Goal: Information Seeking & Learning: Understand process/instructions

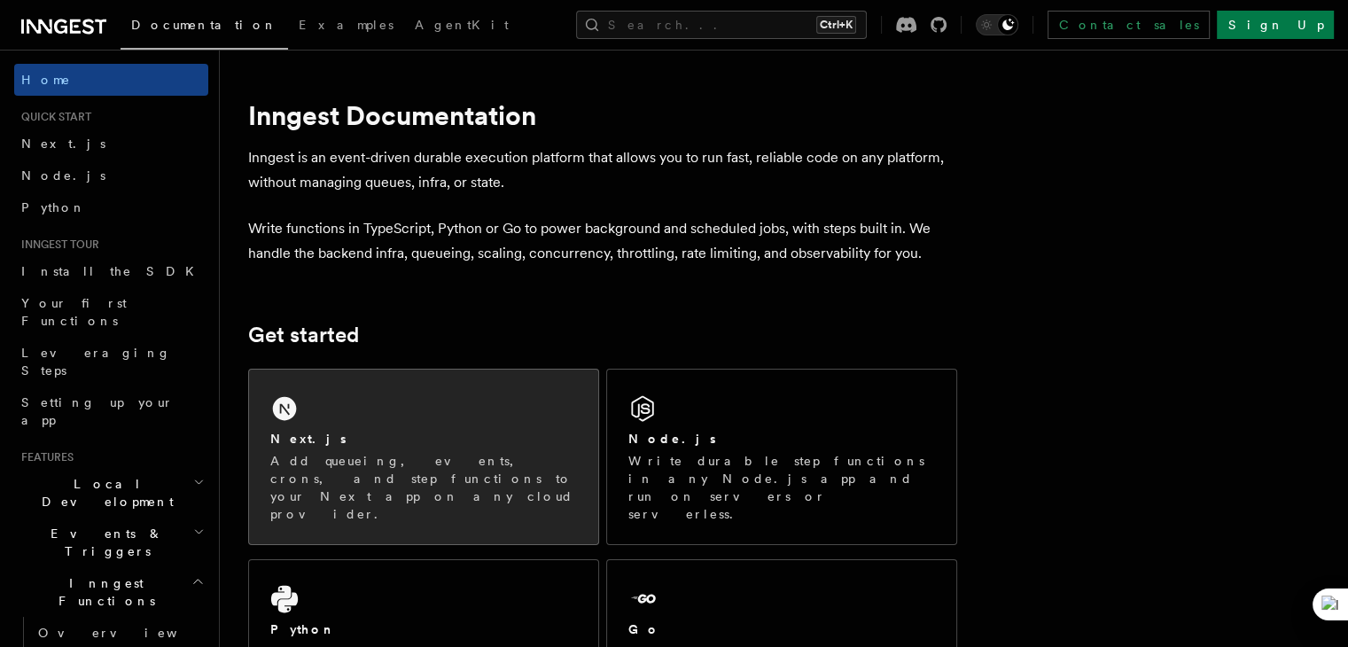
click at [376, 404] on div "Next.js Add queueing, events, crons, and step functions to your Next app on any…" at bounding box center [423, 457] width 349 height 175
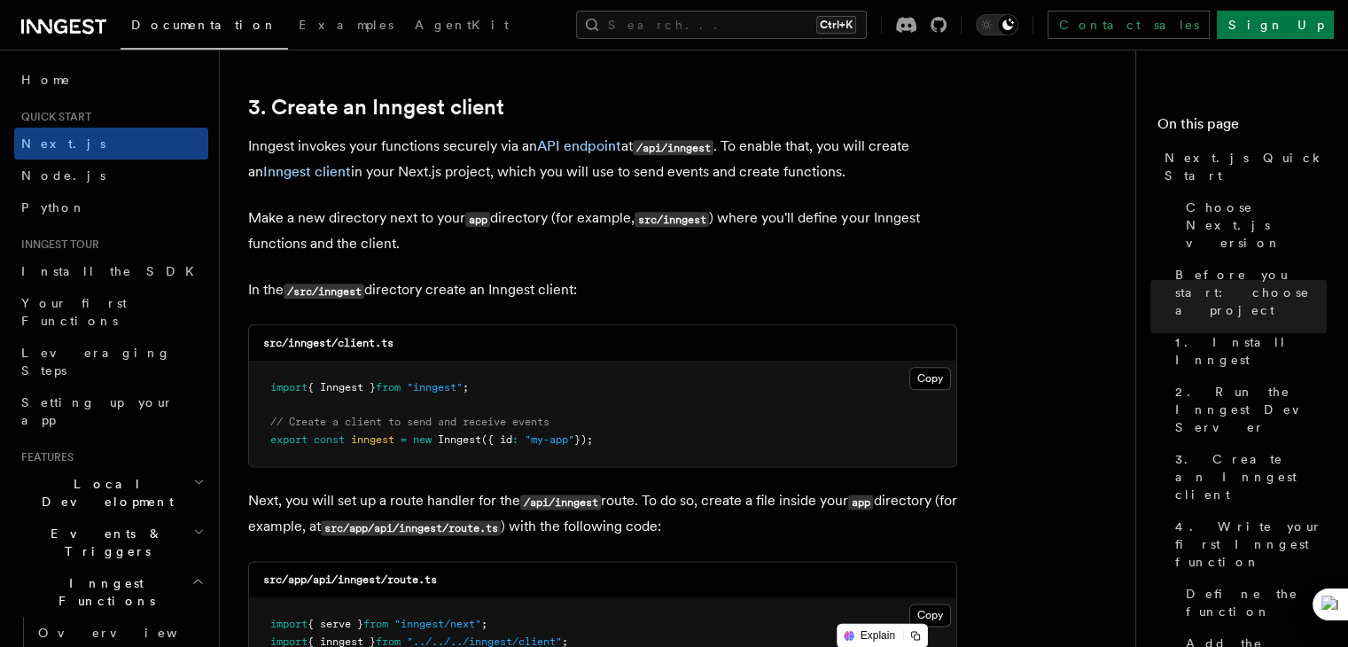
scroll to position [2145, 0]
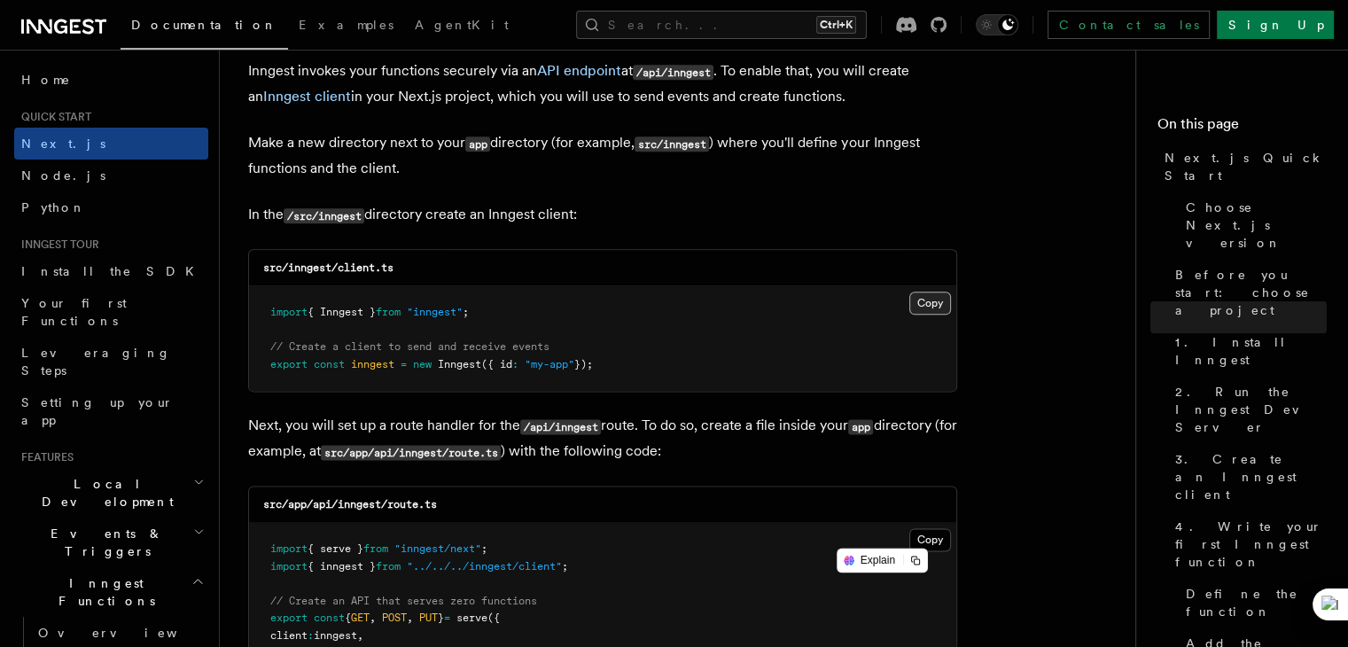
click at [925, 308] on button "Copy Copied" at bounding box center [930, 303] width 42 height 23
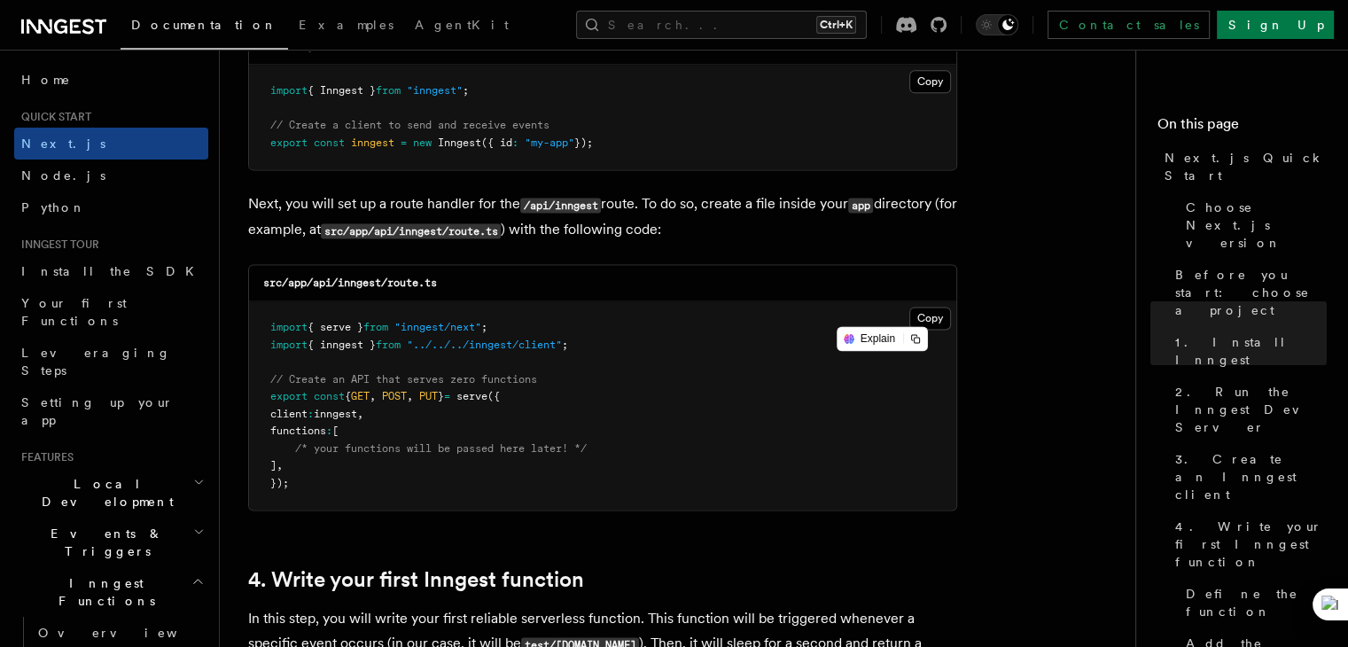
scroll to position [2364, 0]
click at [931, 315] on button "Copy Copied" at bounding box center [930, 319] width 42 height 23
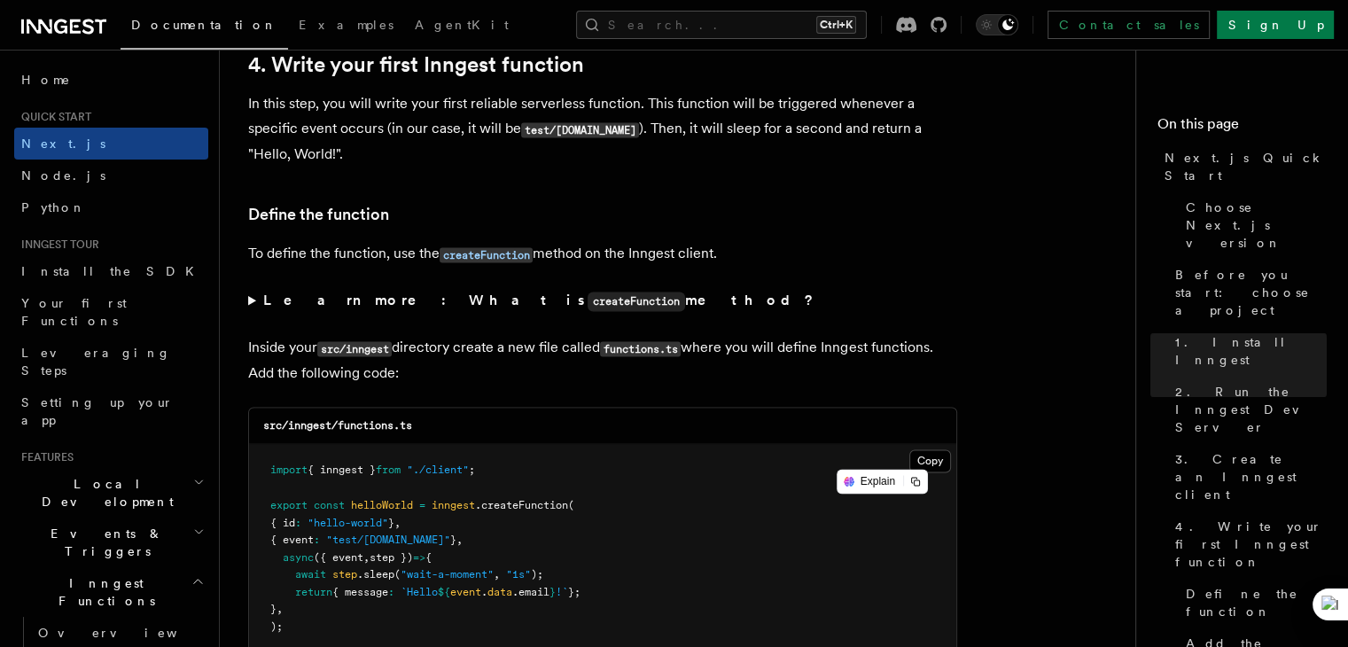
scroll to position [2956, 0]
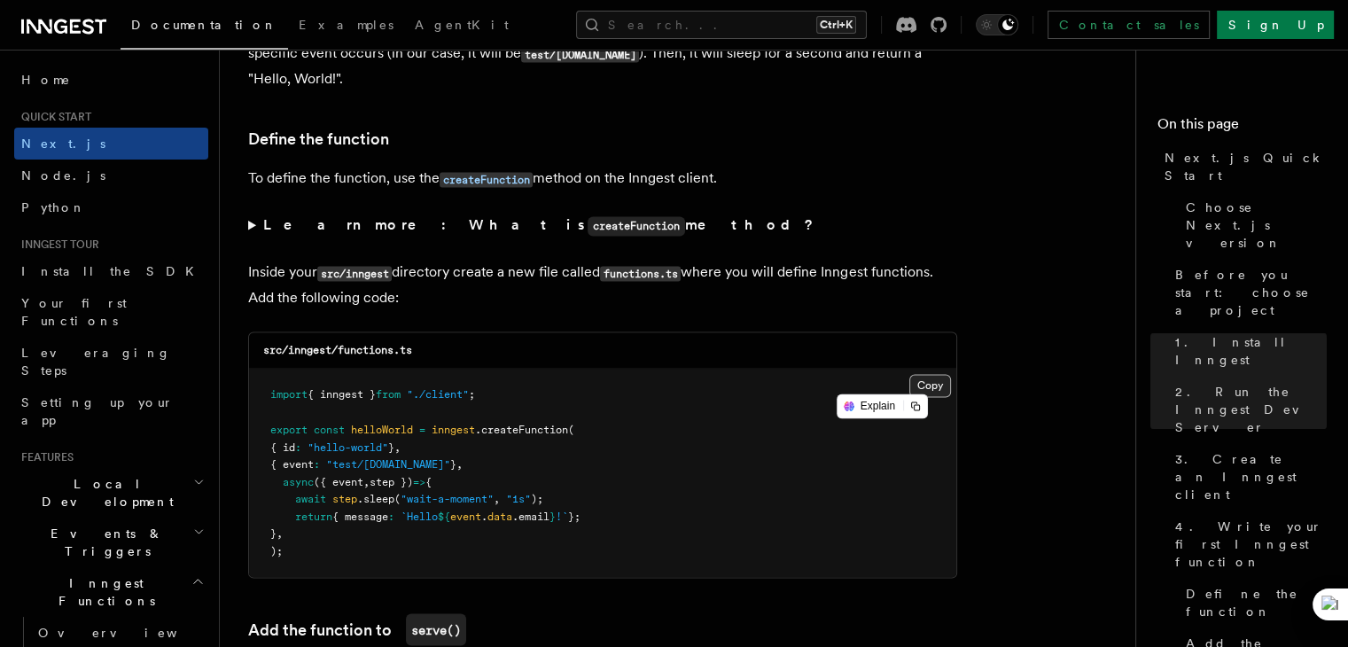
click at [920, 384] on button "Copy Copied" at bounding box center [930, 385] width 42 height 23
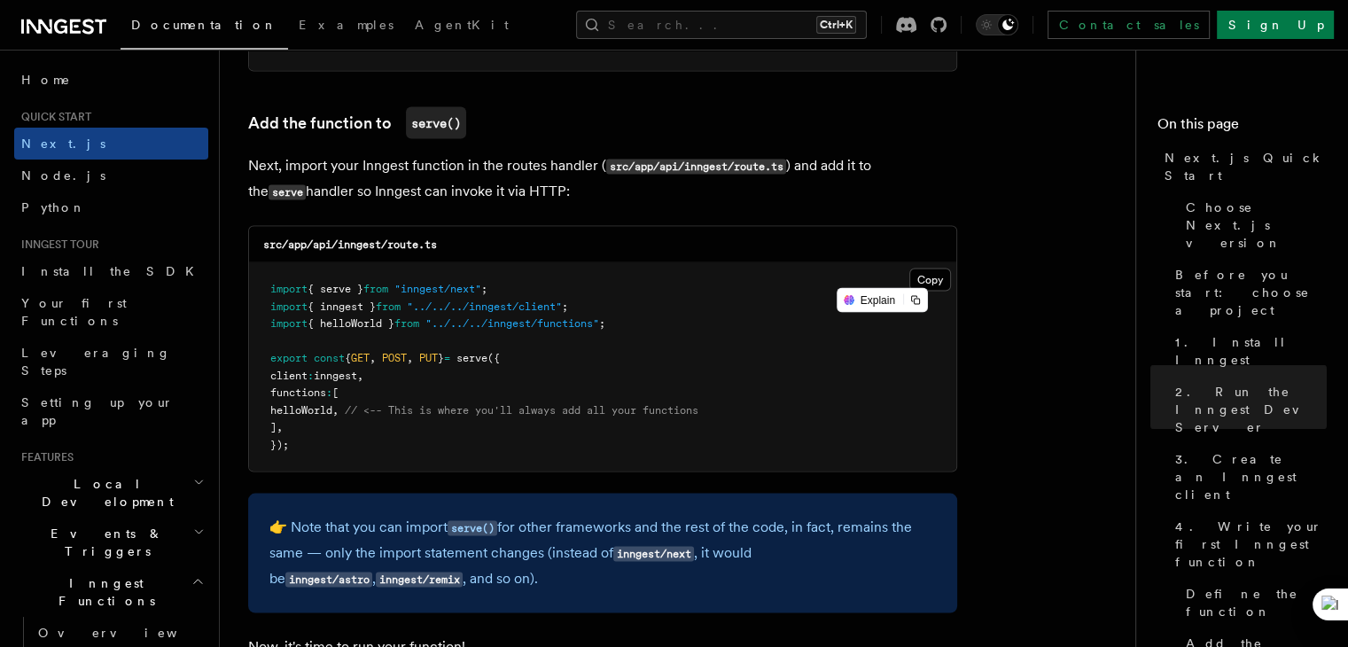
scroll to position [3462, 0]
